Goal: Information Seeking & Learning: Learn about a topic

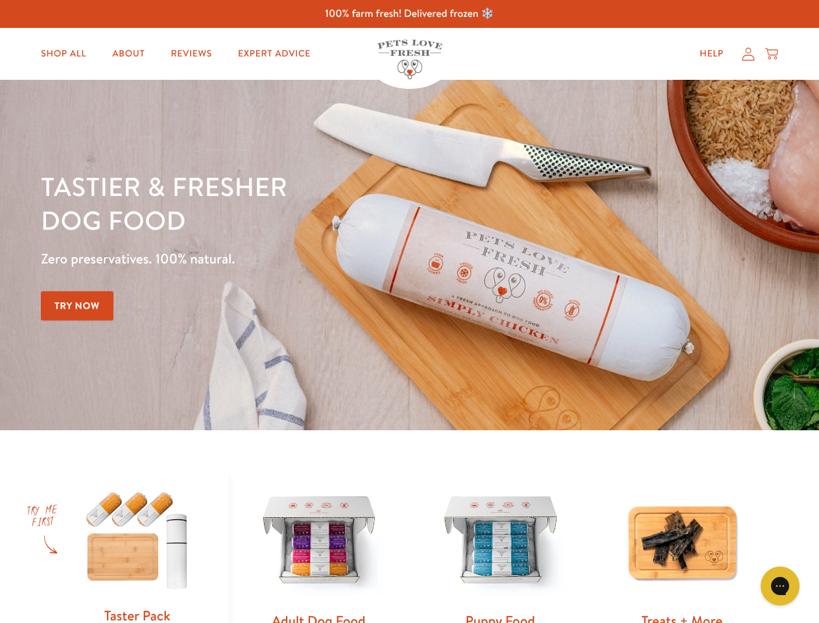
click at [409, 311] on div "Tastier & fresher dog food Zero preservatives. 100% natural. Try Now" at bounding box center [287, 254] width 492 height 171
click at [780, 586] on icon "Gorgias live chat" at bounding box center [780, 585] width 12 height 12
